Goal: Find specific page/section: Find specific page/section

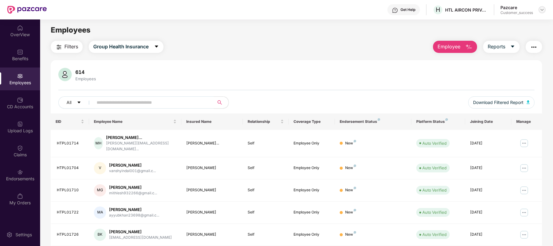
click at [542, 11] on img at bounding box center [542, 9] width 5 height 5
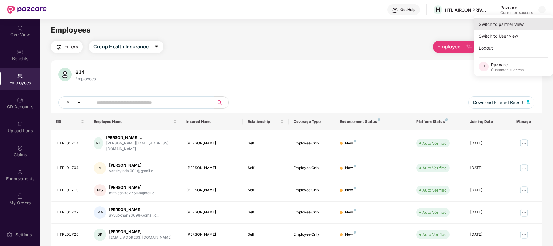
click at [516, 24] on div "Switch to partner view" at bounding box center [513, 24] width 79 height 12
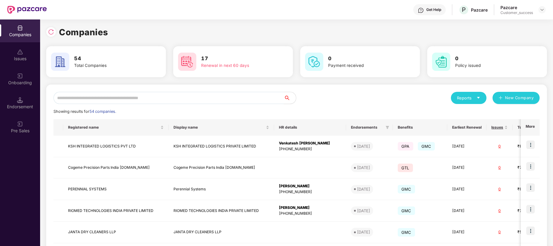
click at [167, 95] on input "text" at bounding box center [168, 98] width 230 height 12
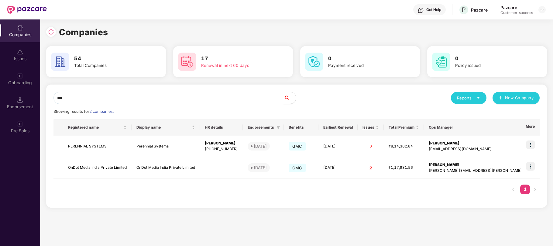
type input "***"
click at [533, 166] on img at bounding box center [530, 166] width 9 height 9
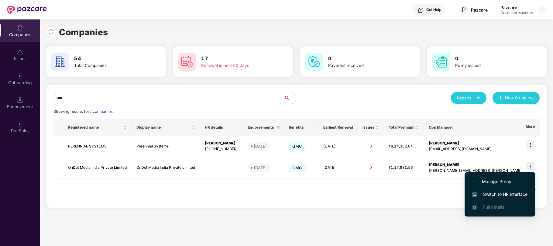
click at [497, 192] on span "Switch to HR interface" at bounding box center [499, 194] width 55 height 7
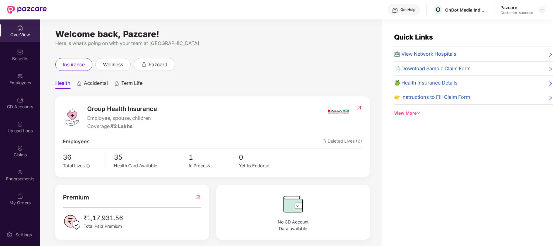
click at [13, 75] on div "Employees" at bounding box center [20, 78] width 40 height 23
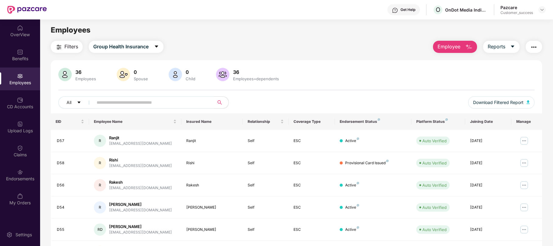
click at [113, 101] on input "text" at bounding box center [151, 102] width 109 height 9
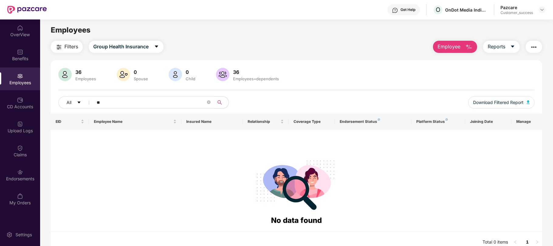
type input "*"
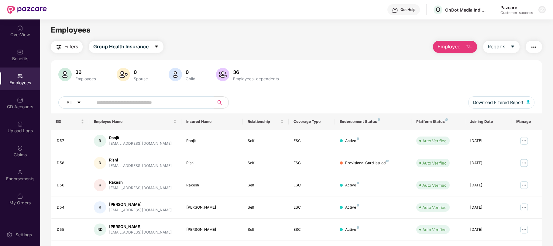
click at [544, 11] on img at bounding box center [542, 9] width 5 height 5
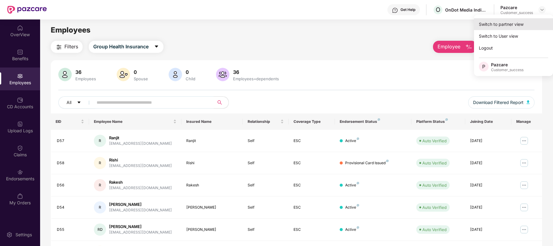
click at [511, 27] on div "Switch to partner view" at bounding box center [513, 24] width 79 height 12
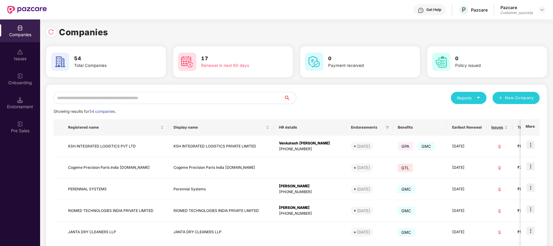
click at [220, 97] on input "text" at bounding box center [168, 98] width 230 height 12
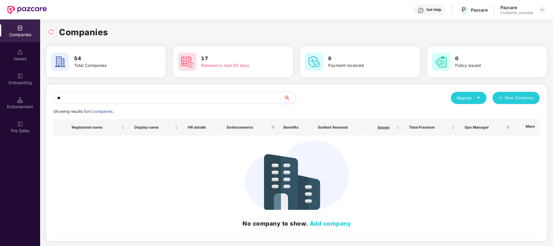
type input "*"
